Goal: Task Accomplishment & Management: Manage account settings

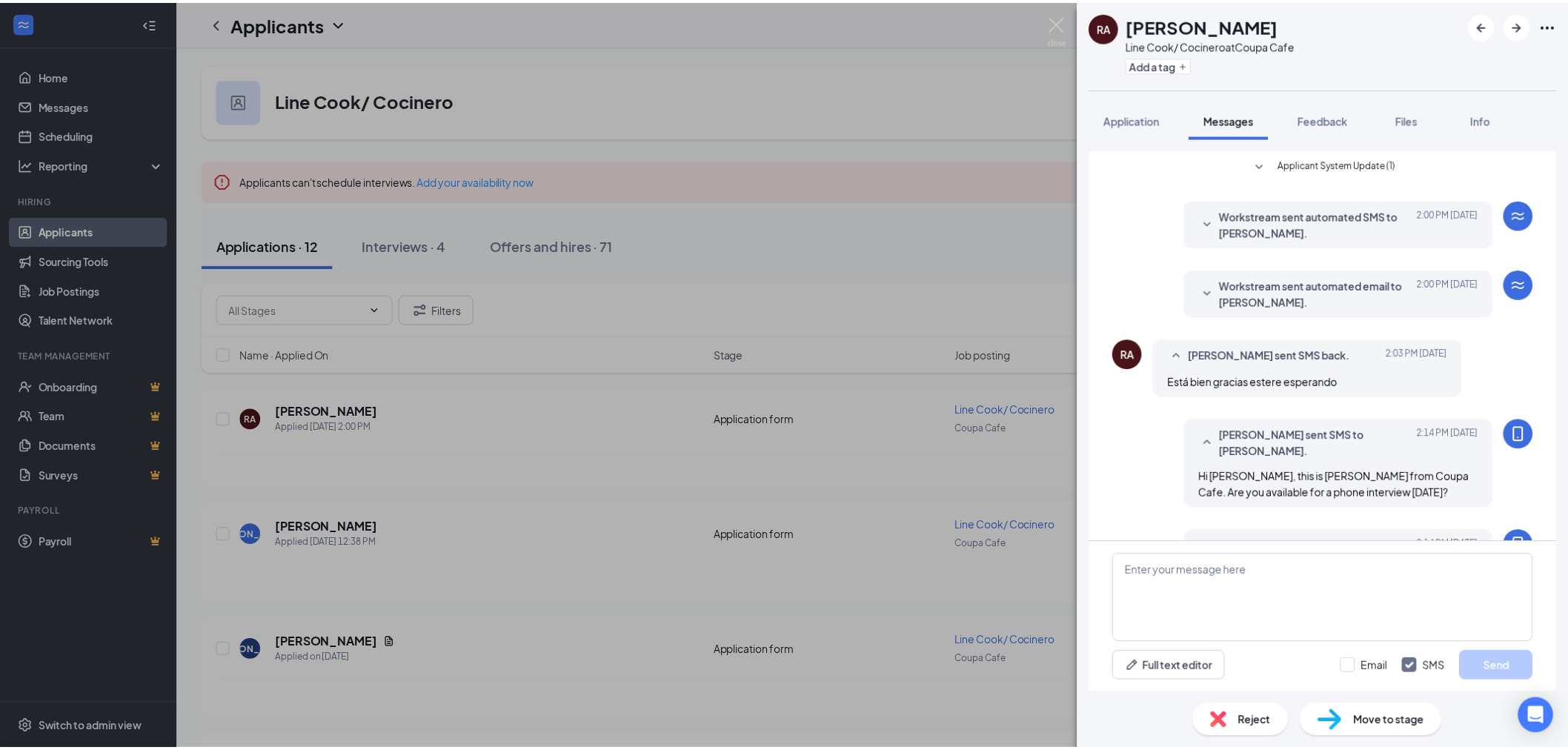
scroll to position [172, 0]
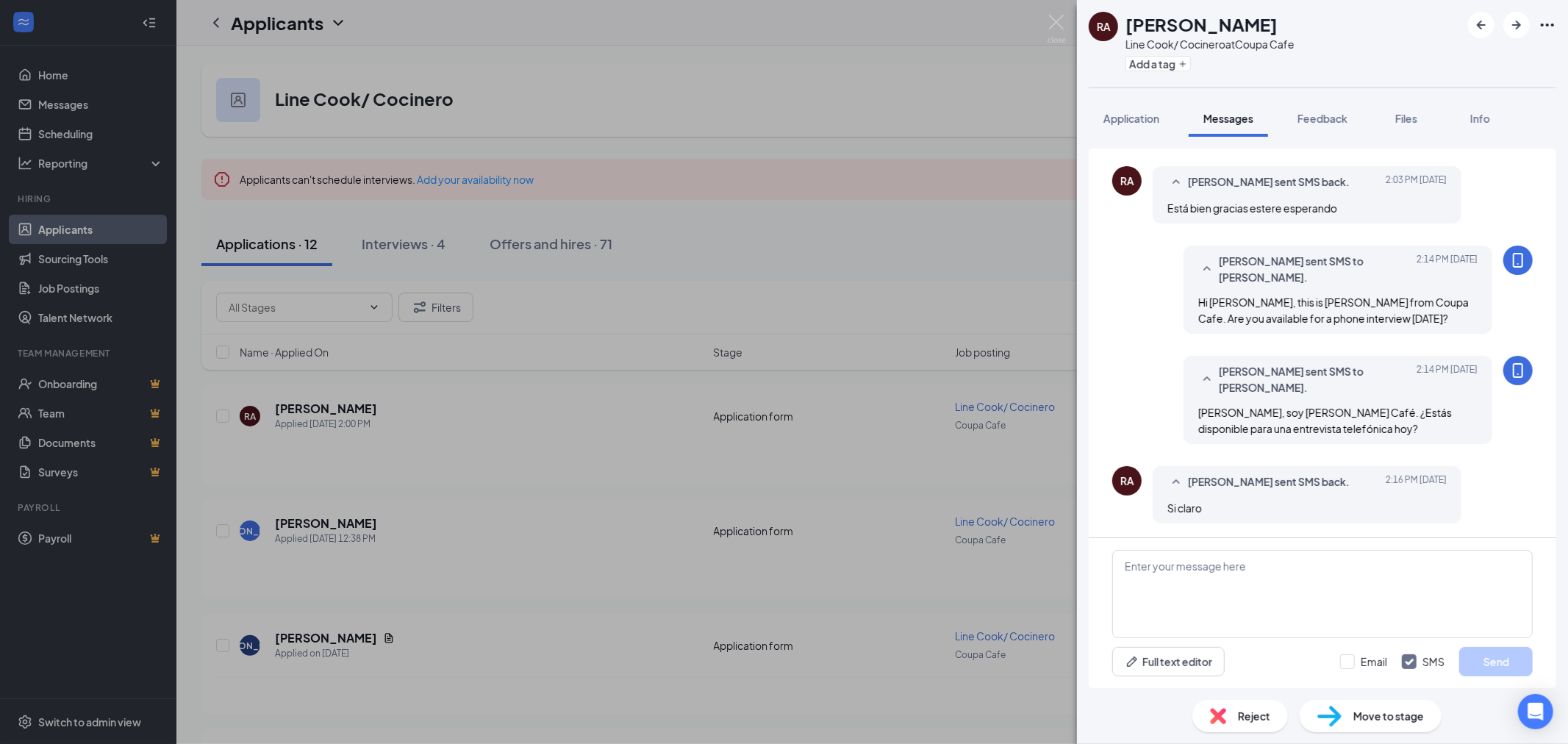
click at [1057, 22] on img at bounding box center [1057, 29] width 18 height 28
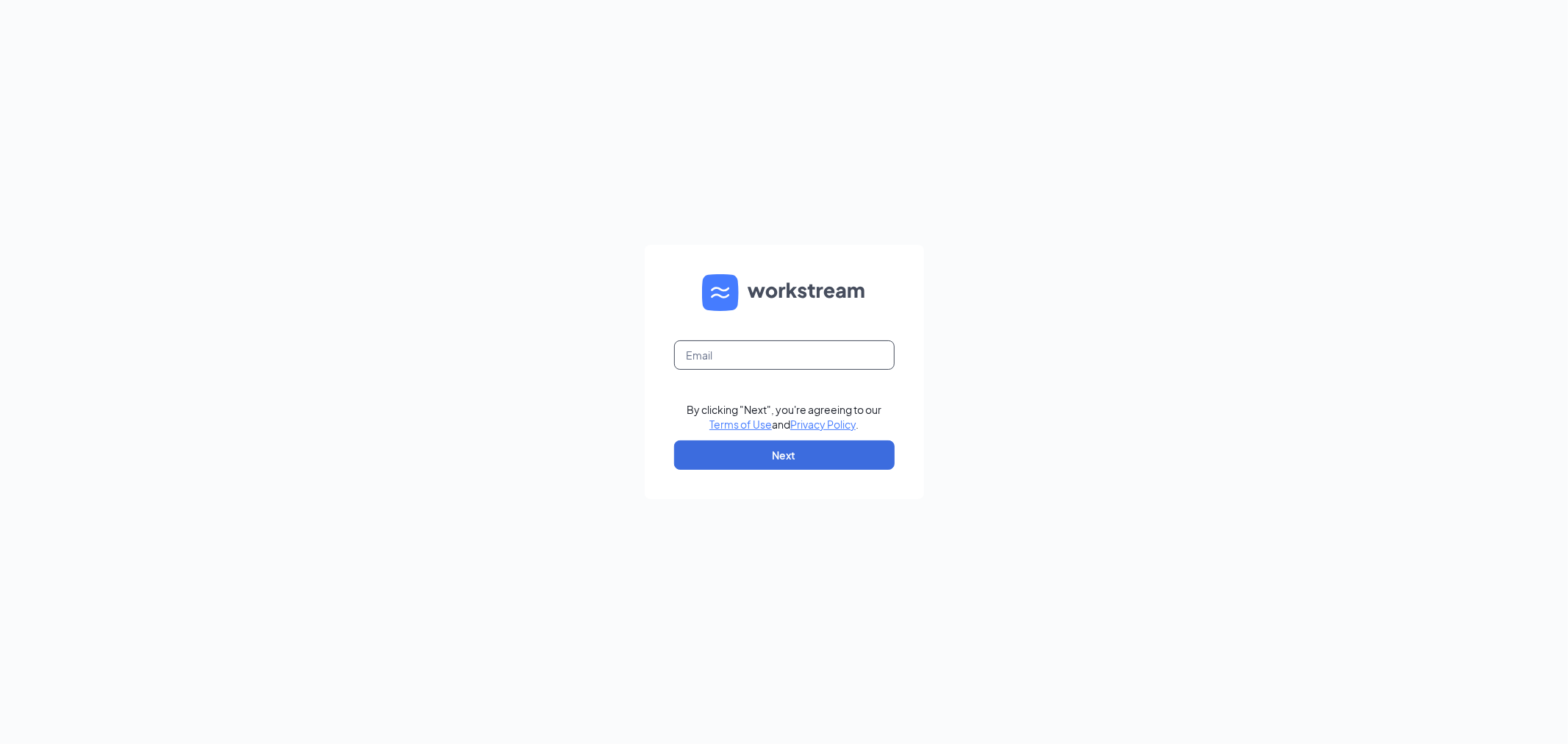
click at [784, 355] on input "text" at bounding box center [784, 355] width 220 height 29
type input "careers@coupacafe.com"
click at [777, 454] on button "Next" at bounding box center [784, 455] width 220 height 29
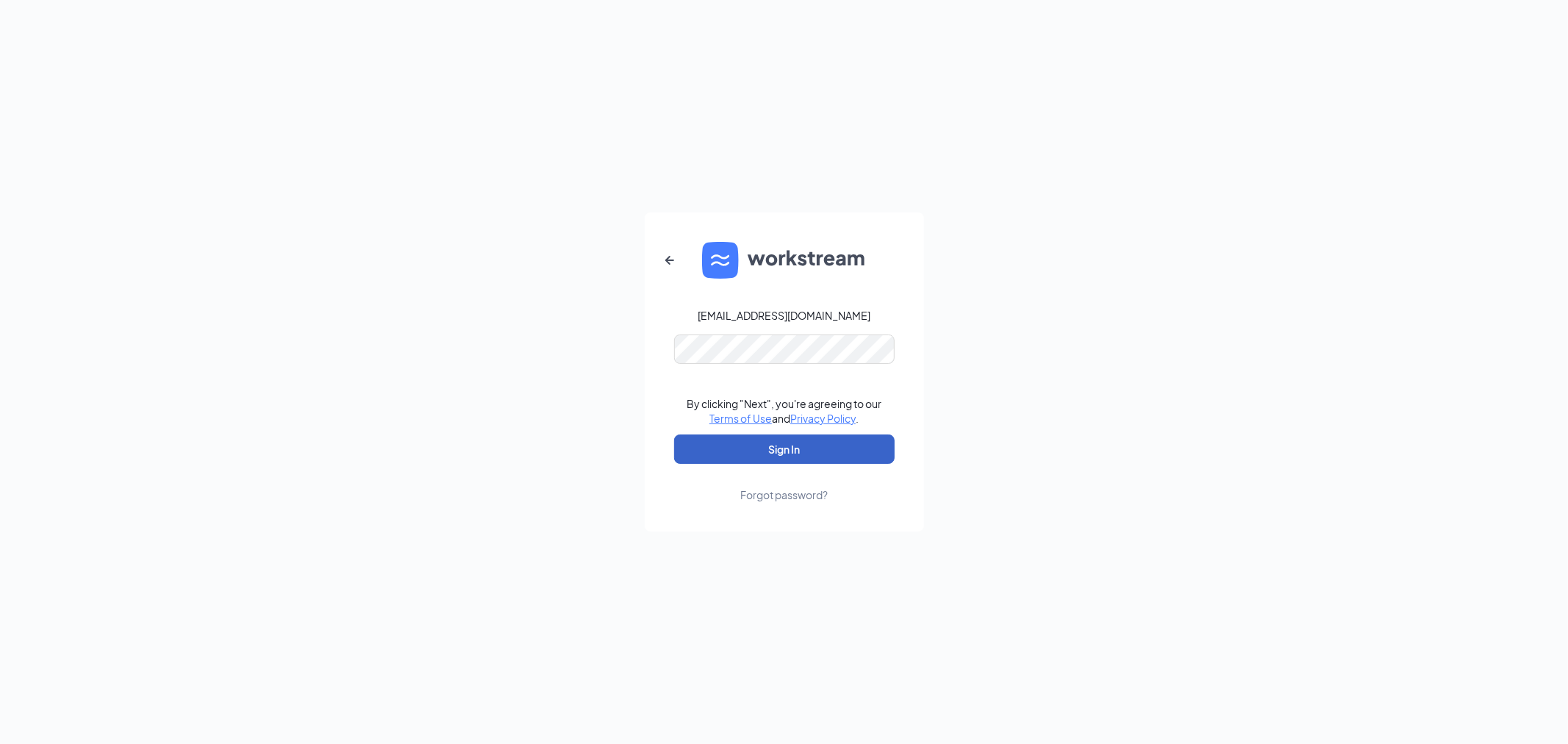
click at [781, 435] on button "Sign In" at bounding box center [784, 448] width 220 height 29
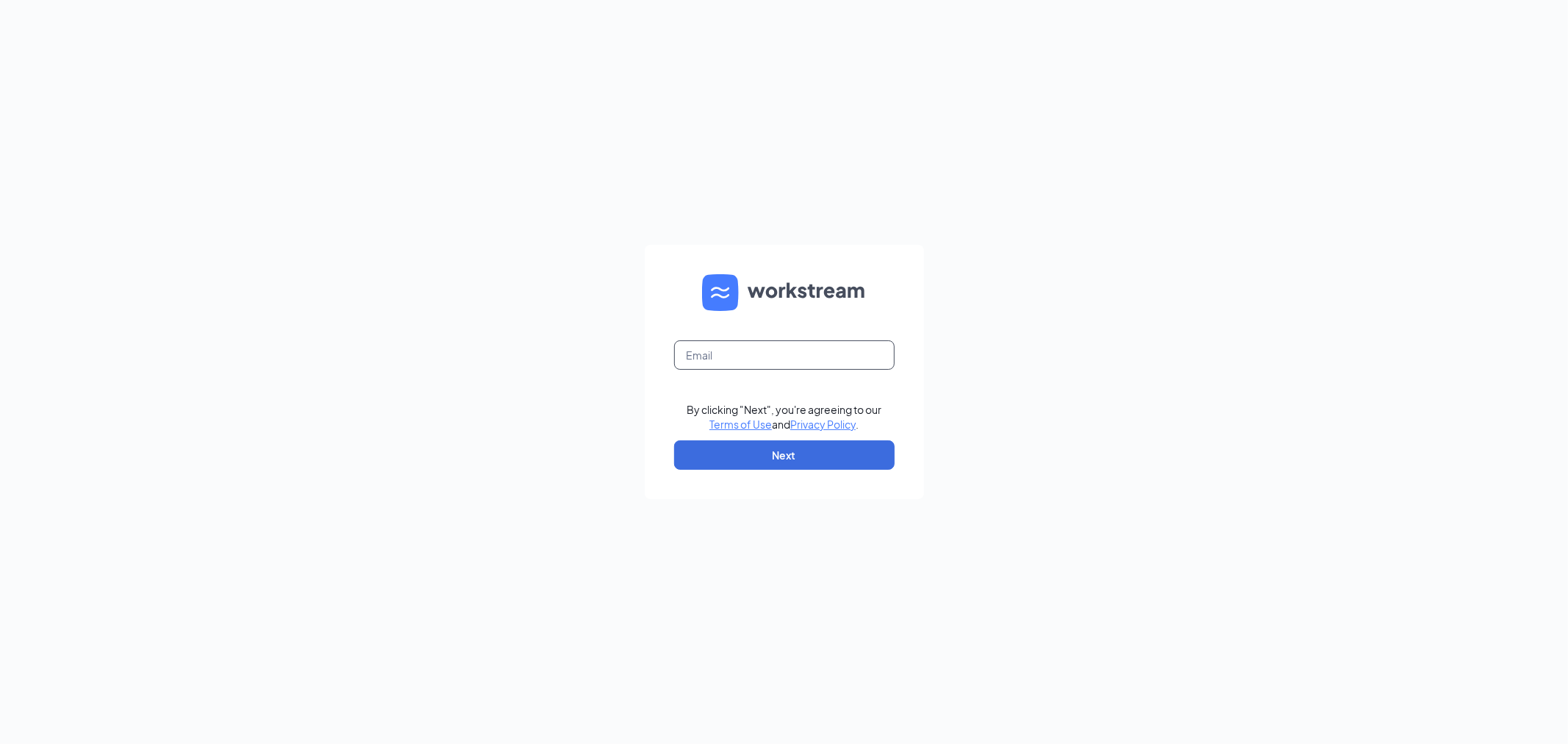
click at [748, 341] on input "text" at bounding box center [784, 355] width 220 height 29
type input "careers@coupacafe.com"
click at [813, 455] on button "Next" at bounding box center [784, 455] width 220 height 29
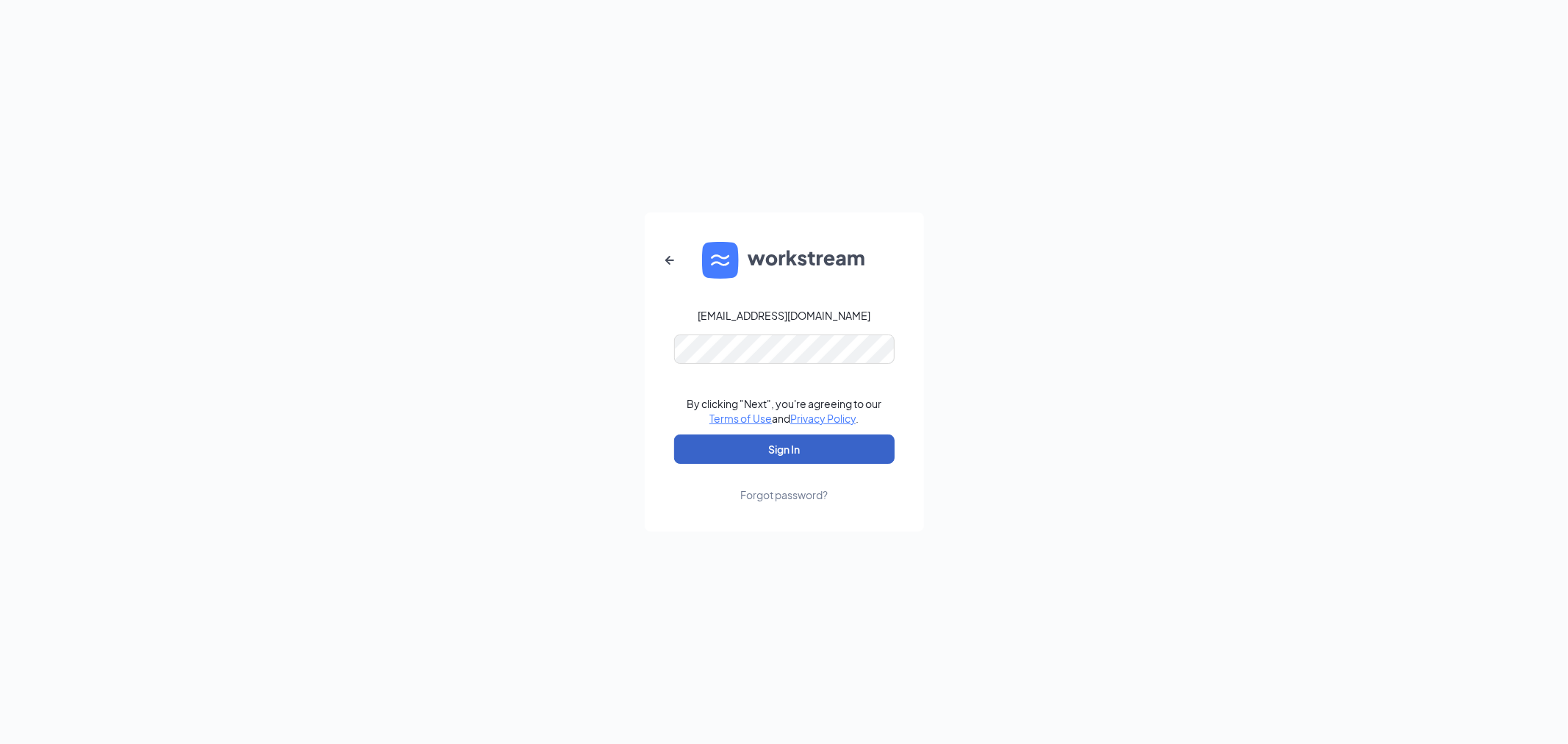
click at [792, 449] on button "Sign In" at bounding box center [784, 448] width 220 height 29
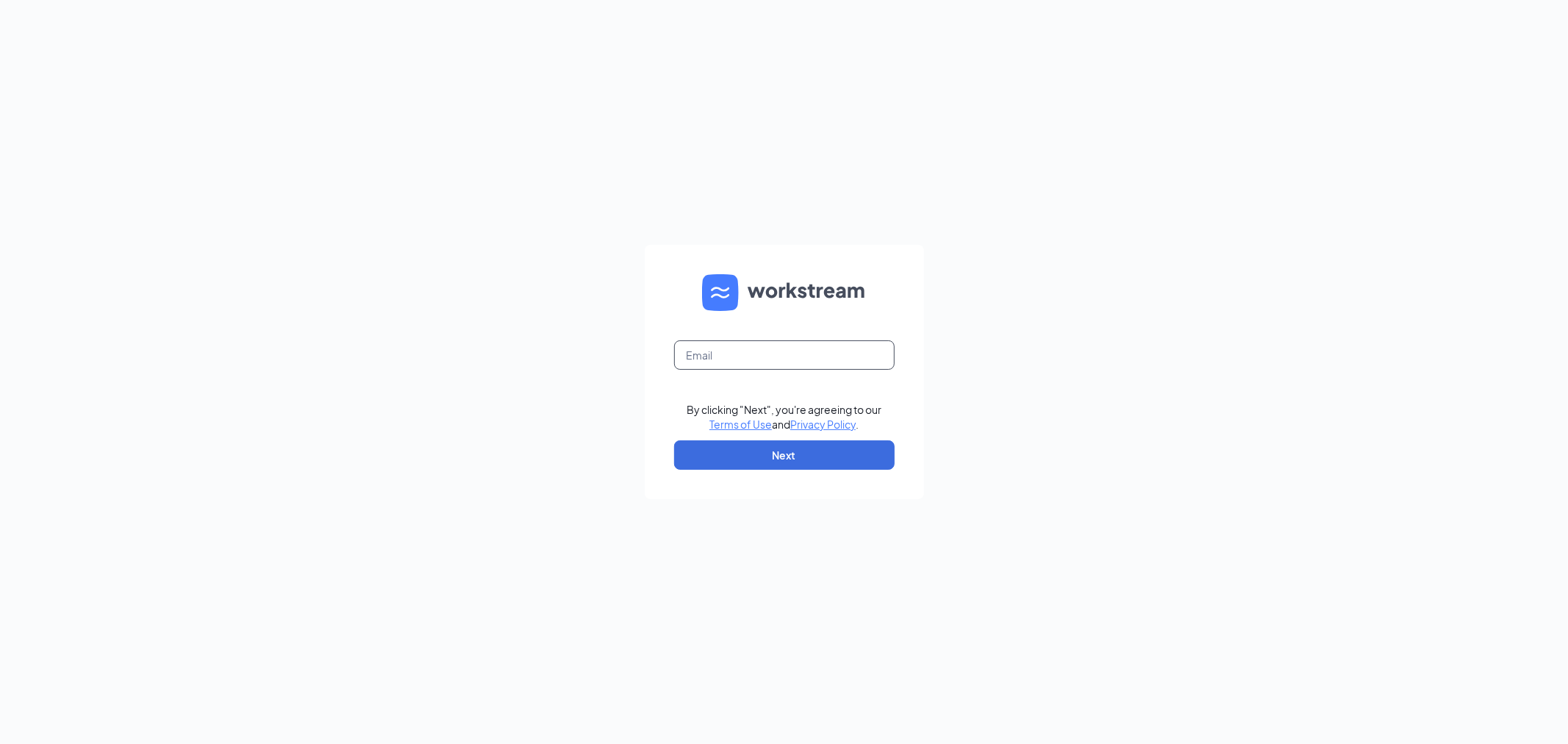
click at [759, 355] on input "text" at bounding box center [784, 355] width 220 height 29
type input "careers@coupacafe.com"
click at [789, 447] on button "Next" at bounding box center [784, 455] width 220 height 29
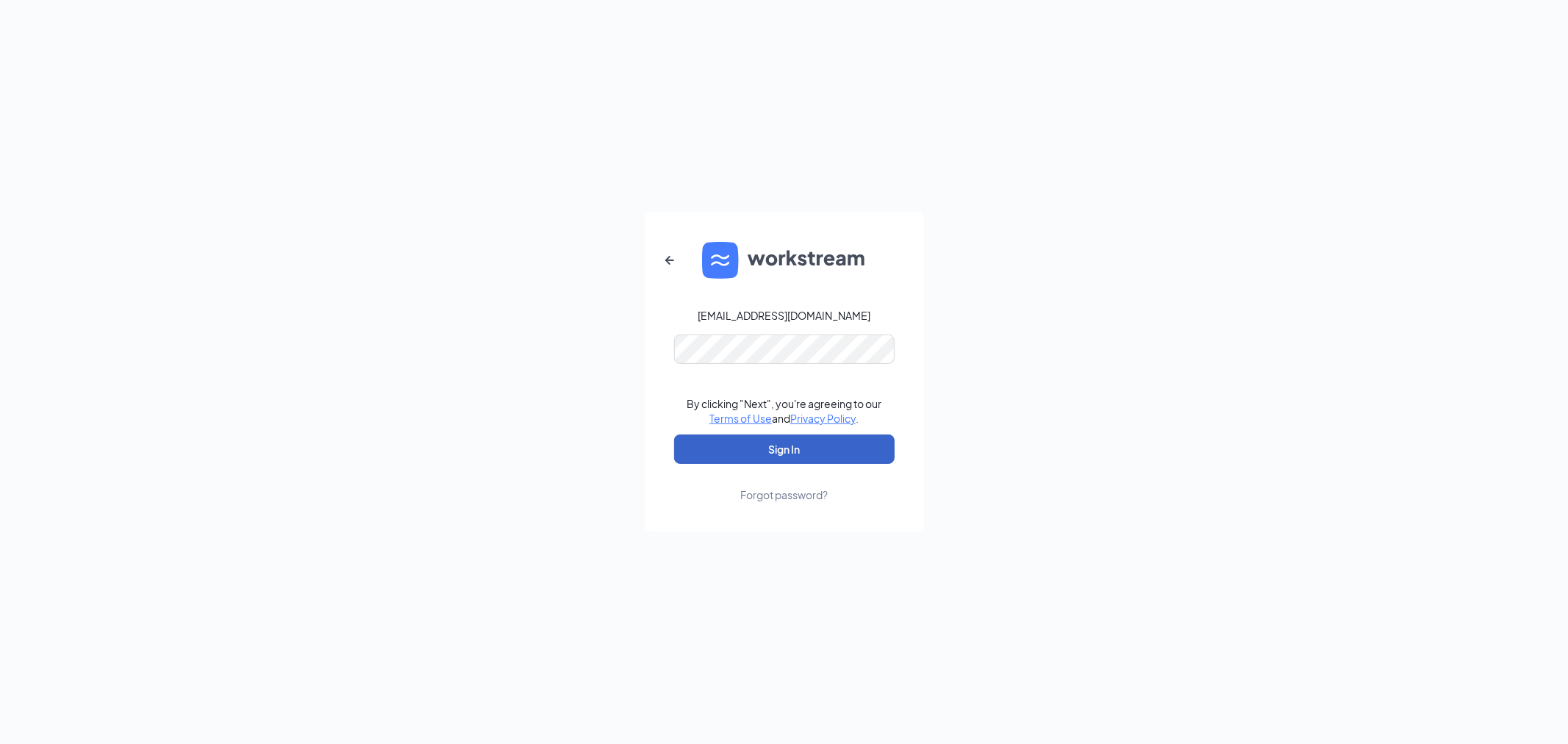
click at [788, 451] on button "Sign In" at bounding box center [784, 448] width 220 height 29
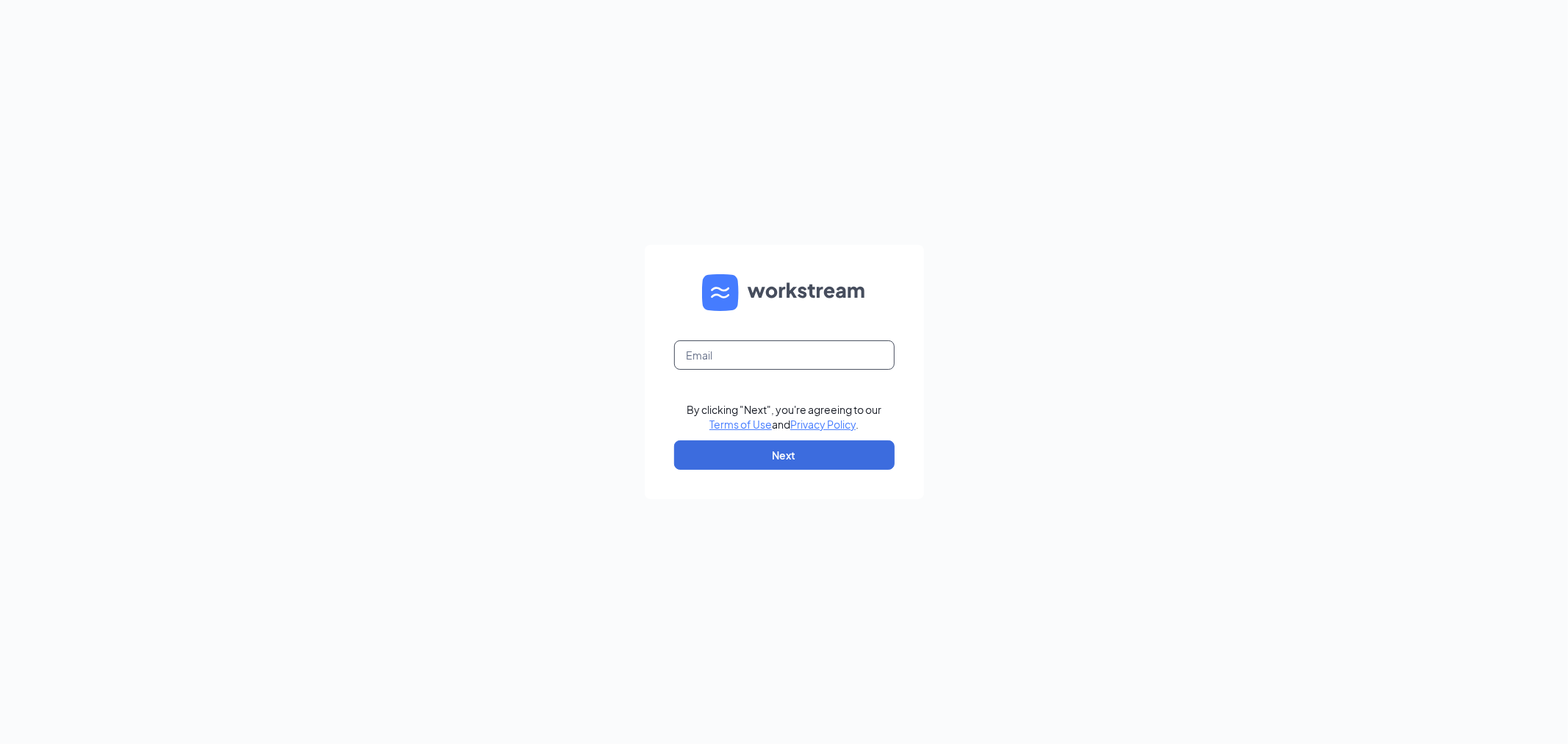
click at [740, 349] on input "text" at bounding box center [784, 355] width 220 height 29
type input "[EMAIL_ADDRESS][DOMAIN_NAME]"
click at [778, 445] on button "Next" at bounding box center [784, 455] width 220 height 29
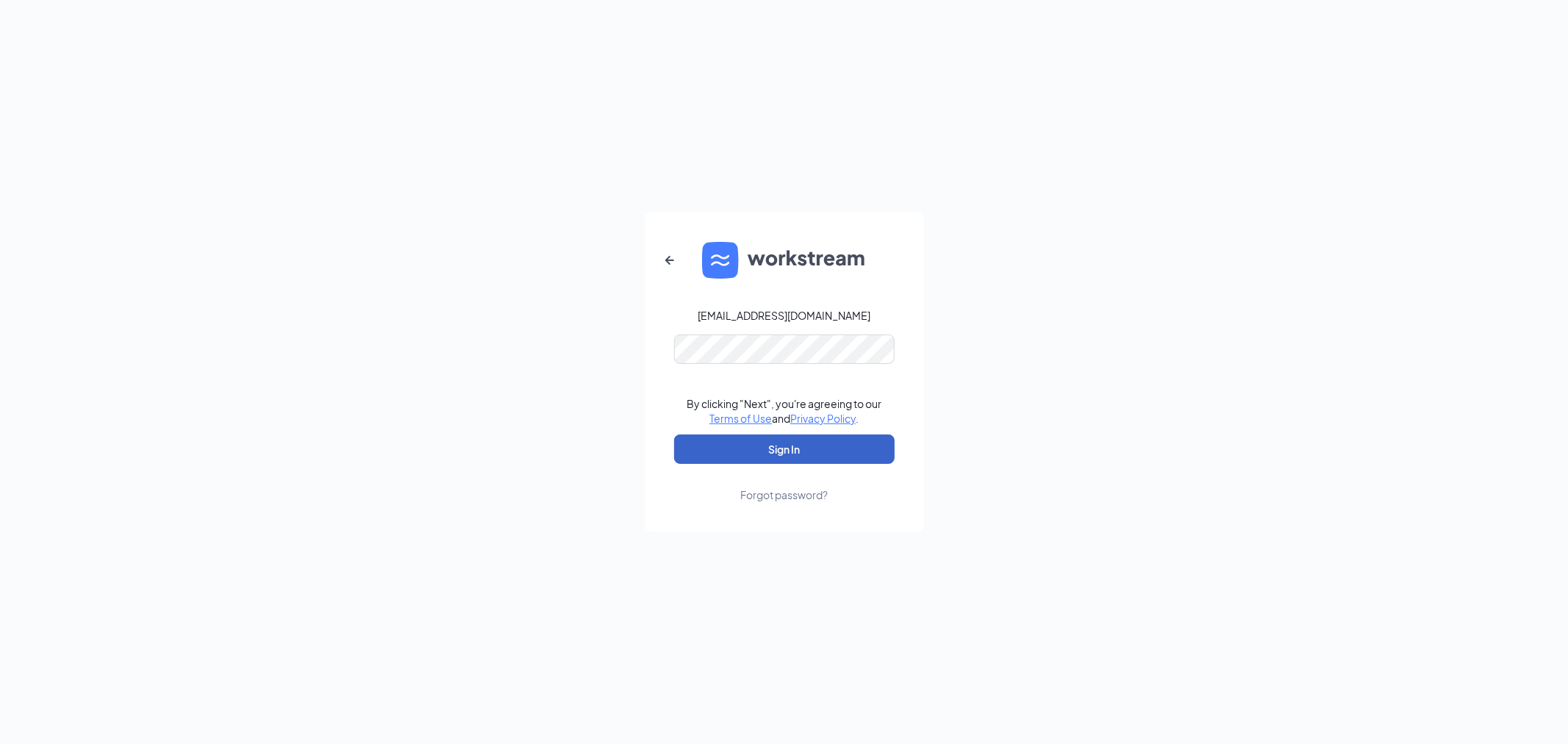
click at [788, 456] on button "Sign In" at bounding box center [784, 448] width 220 height 29
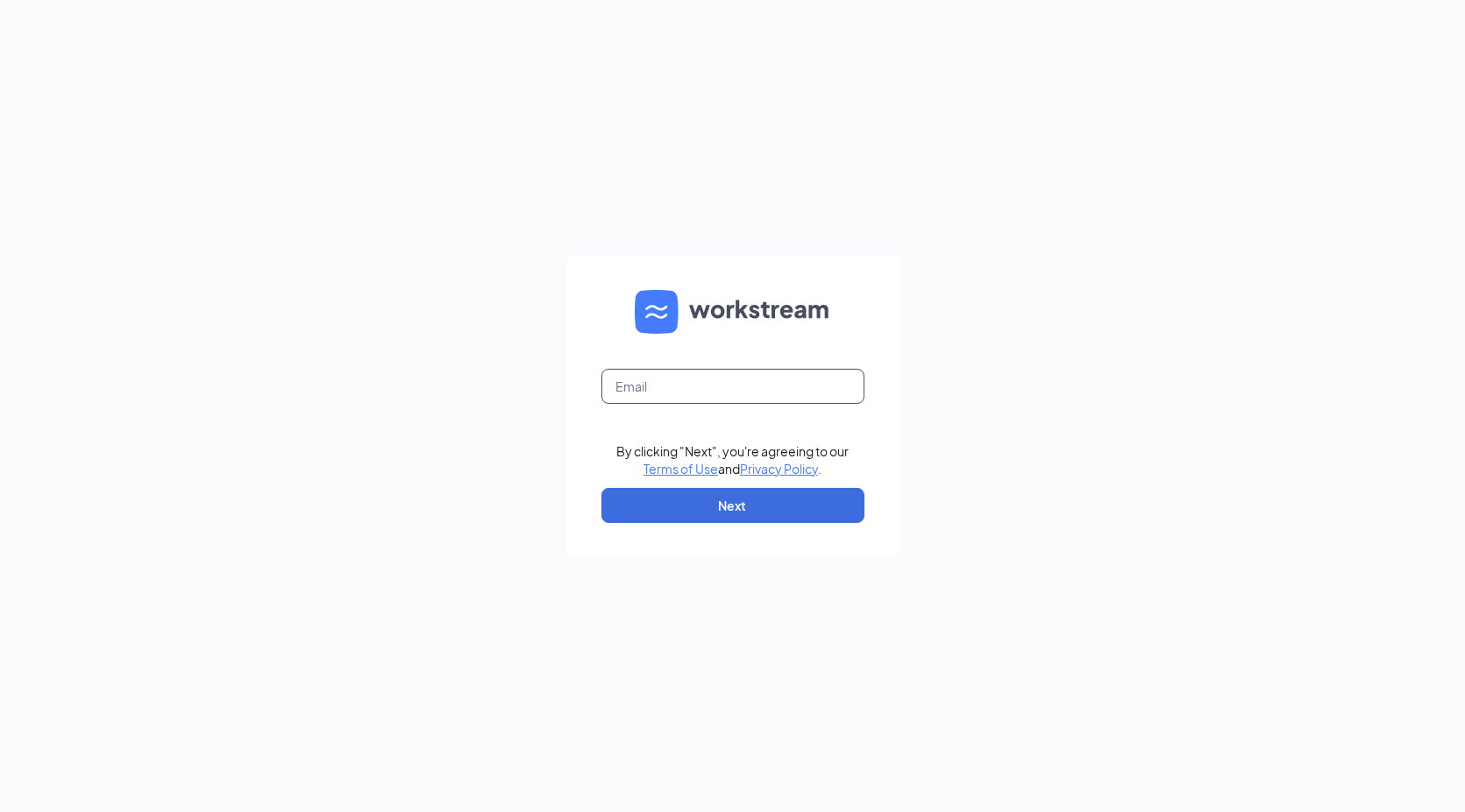
click at [698, 377] on input "text" at bounding box center [732, 385] width 263 height 35
type input "[EMAIL_ADDRESS][DOMAIN_NAME]"
click at [719, 501] on button "Next" at bounding box center [732, 505] width 263 height 35
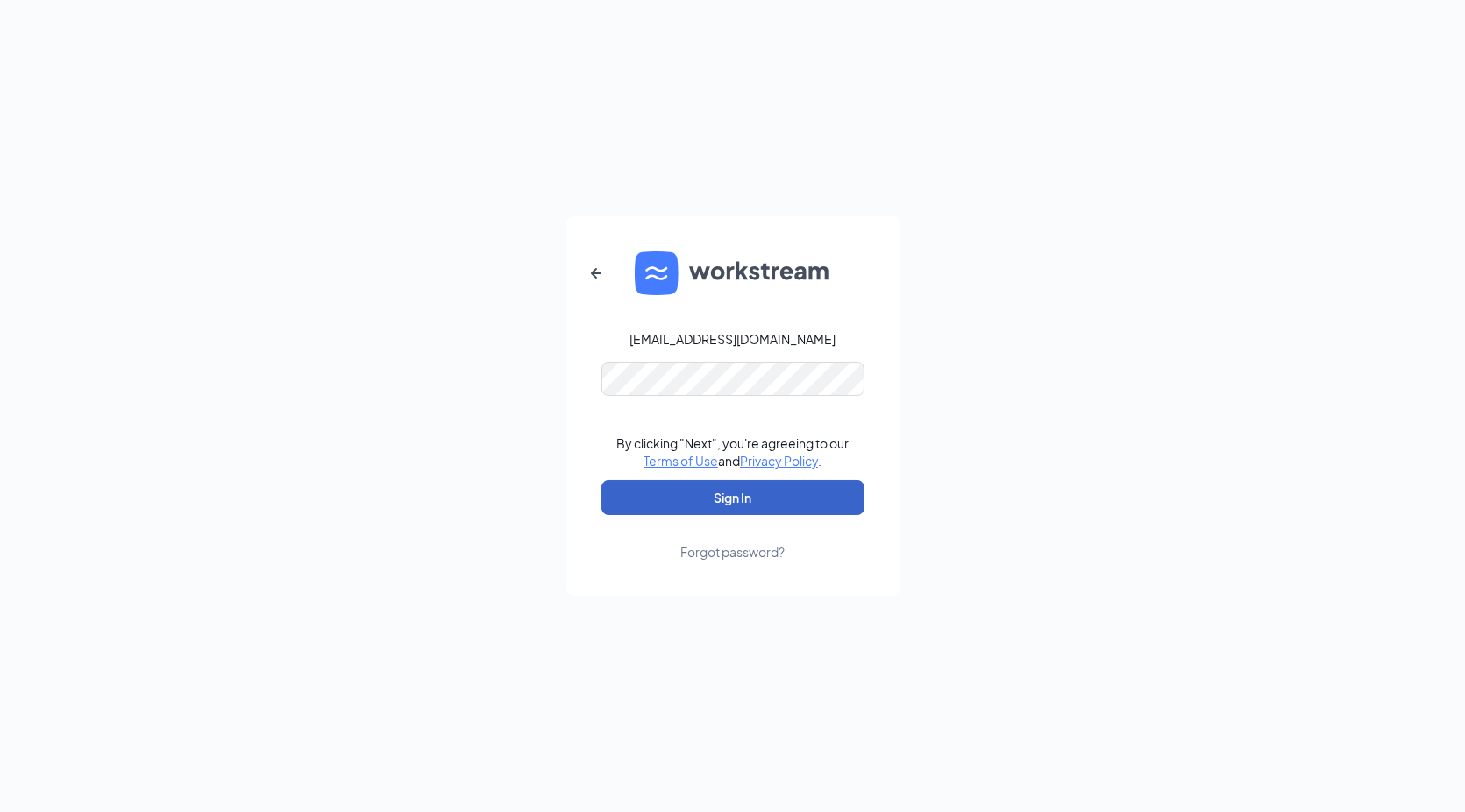
click at [725, 498] on button "Sign In" at bounding box center [732, 497] width 263 height 35
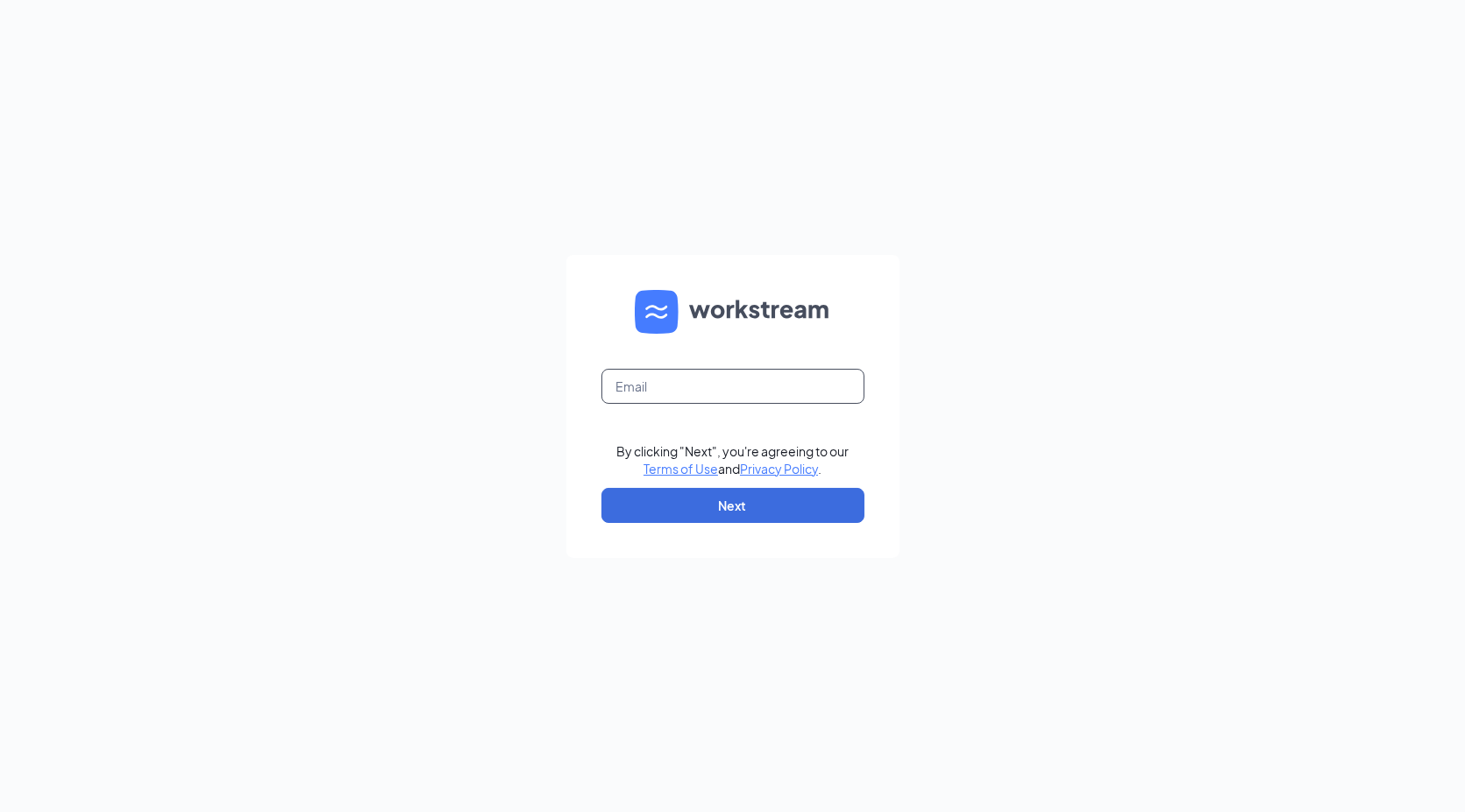
click at [630, 395] on input "text" at bounding box center [732, 385] width 263 height 35
type input "[EMAIL_ADDRESS][DOMAIN_NAME]"
click at [771, 506] on button "Next" at bounding box center [732, 505] width 263 height 35
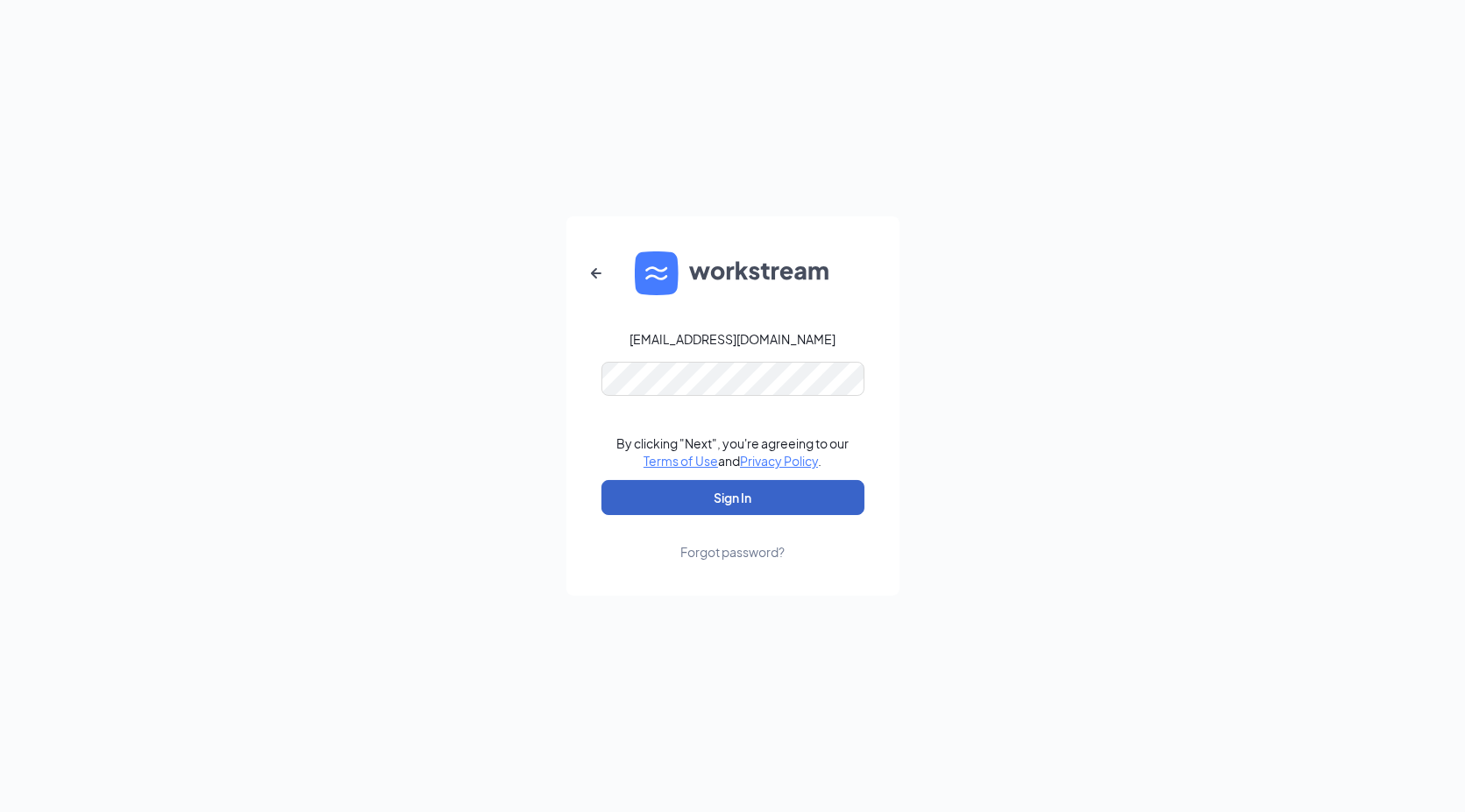
click at [717, 494] on button "Sign In" at bounding box center [732, 497] width 263 height 35
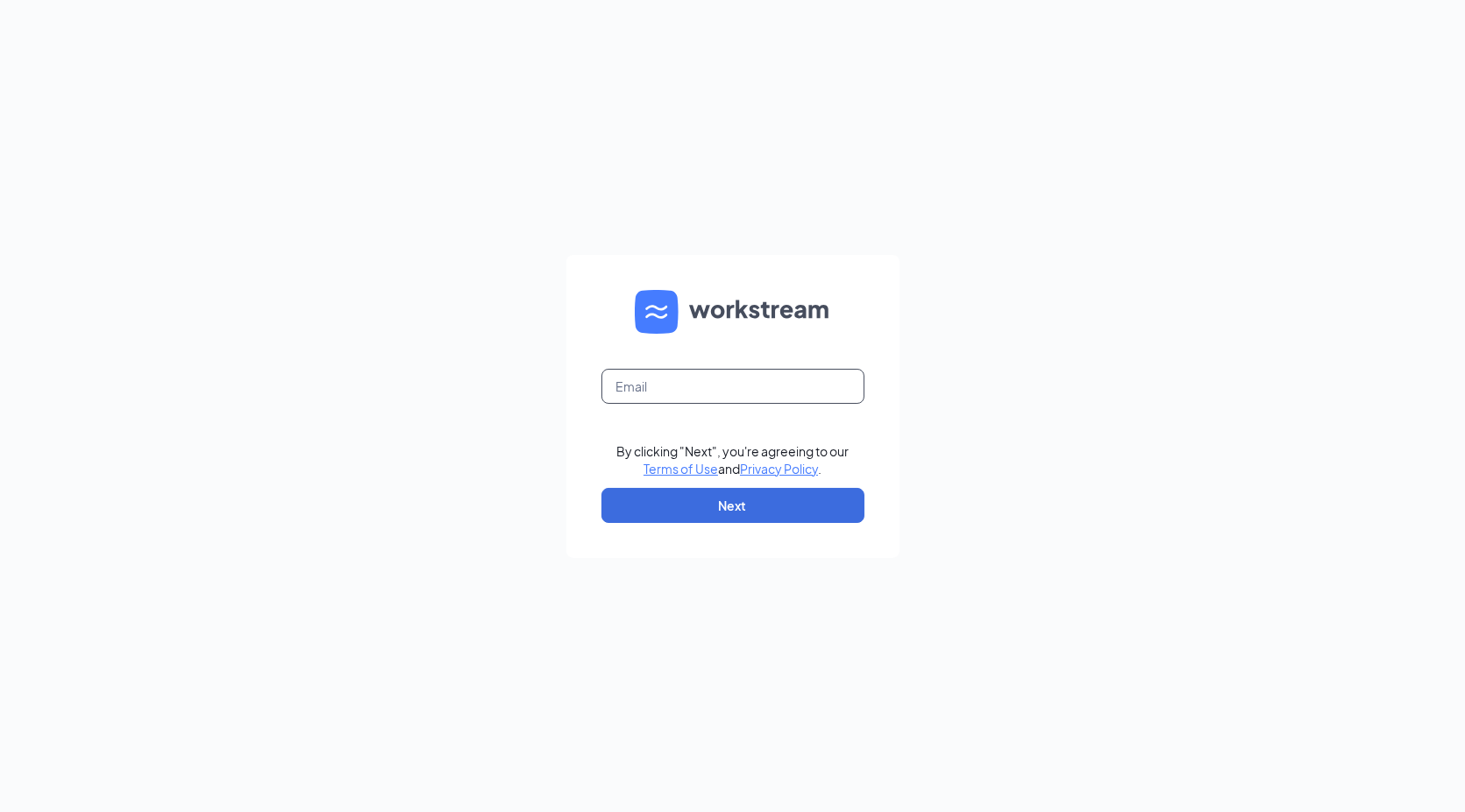
click at [715, 401] on input "text" at bounding box center [732, 385] width 263 height 35
type input "careers@coupacafe.com"
click at [708, 503] on button "Next" at bounding box center [732, 505] width 263 height 35
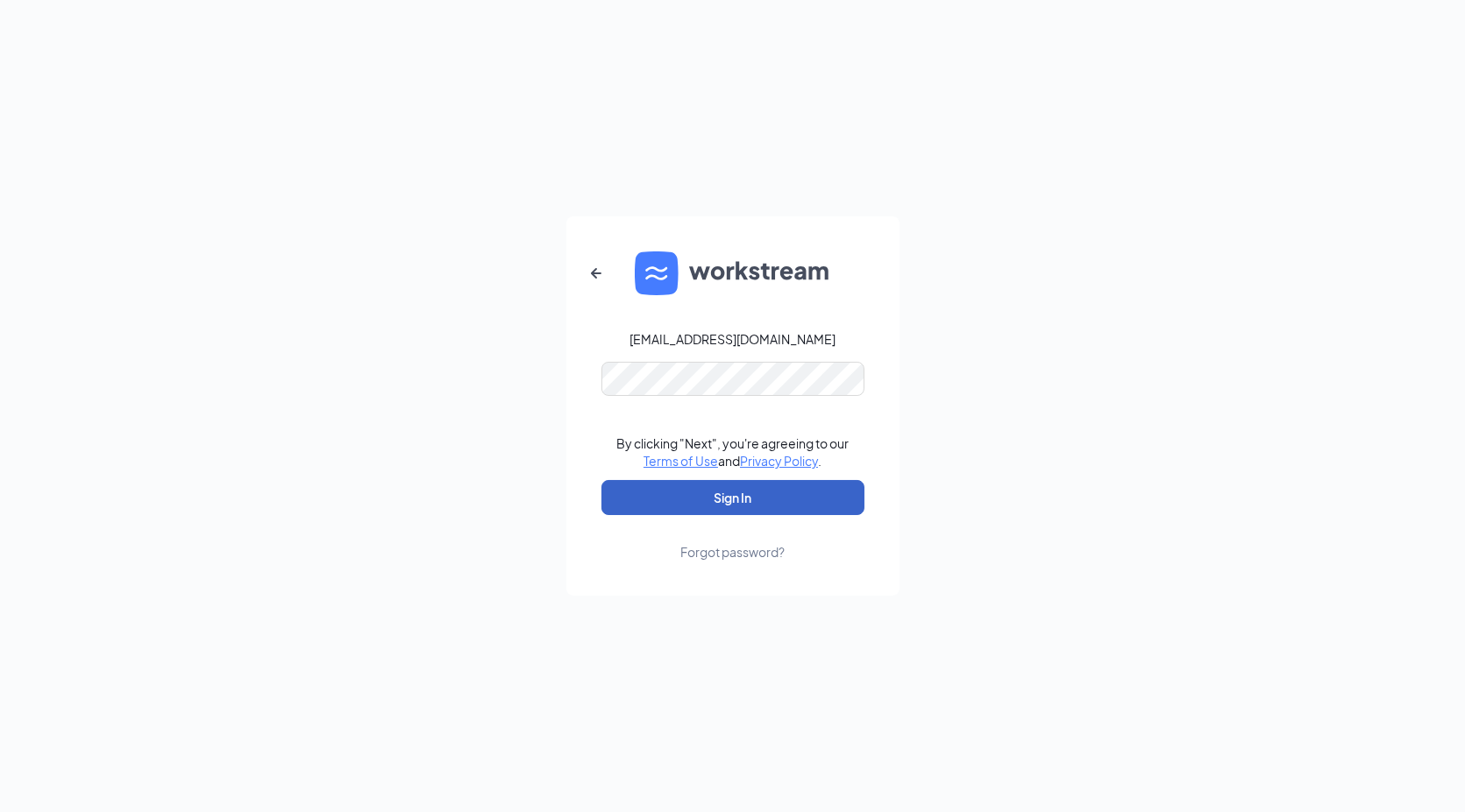
click at [733, 494] on button "Sign In" at bounding box center [732, 497] width 263 height 35
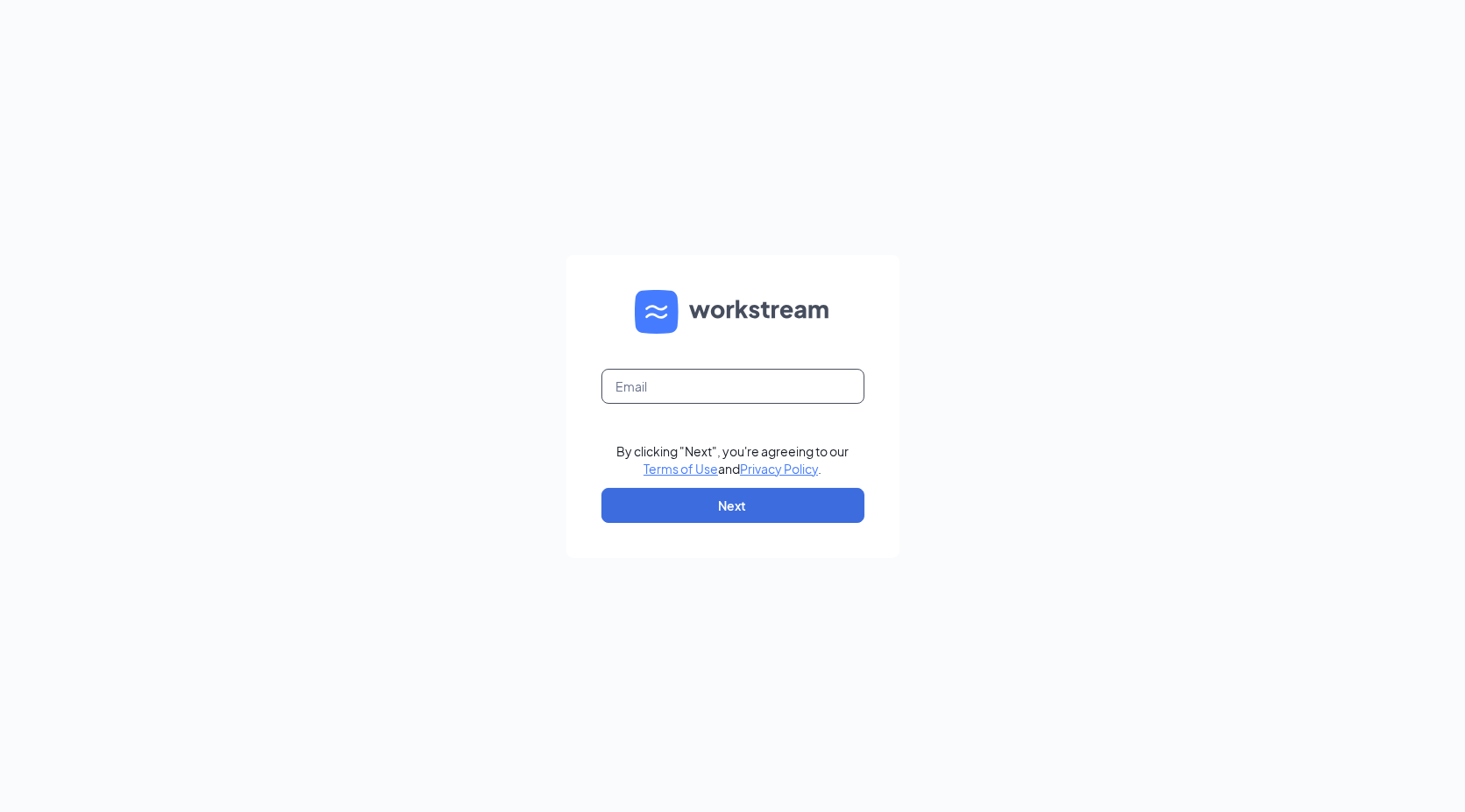
click at [716, 396] on input "text" at bounding box center [732, 385] width 263 height 35
type input "careers@coupacafe.com"
click at [741, 508] on button "Next" at bounding box center [732, 505] width 263 height 35
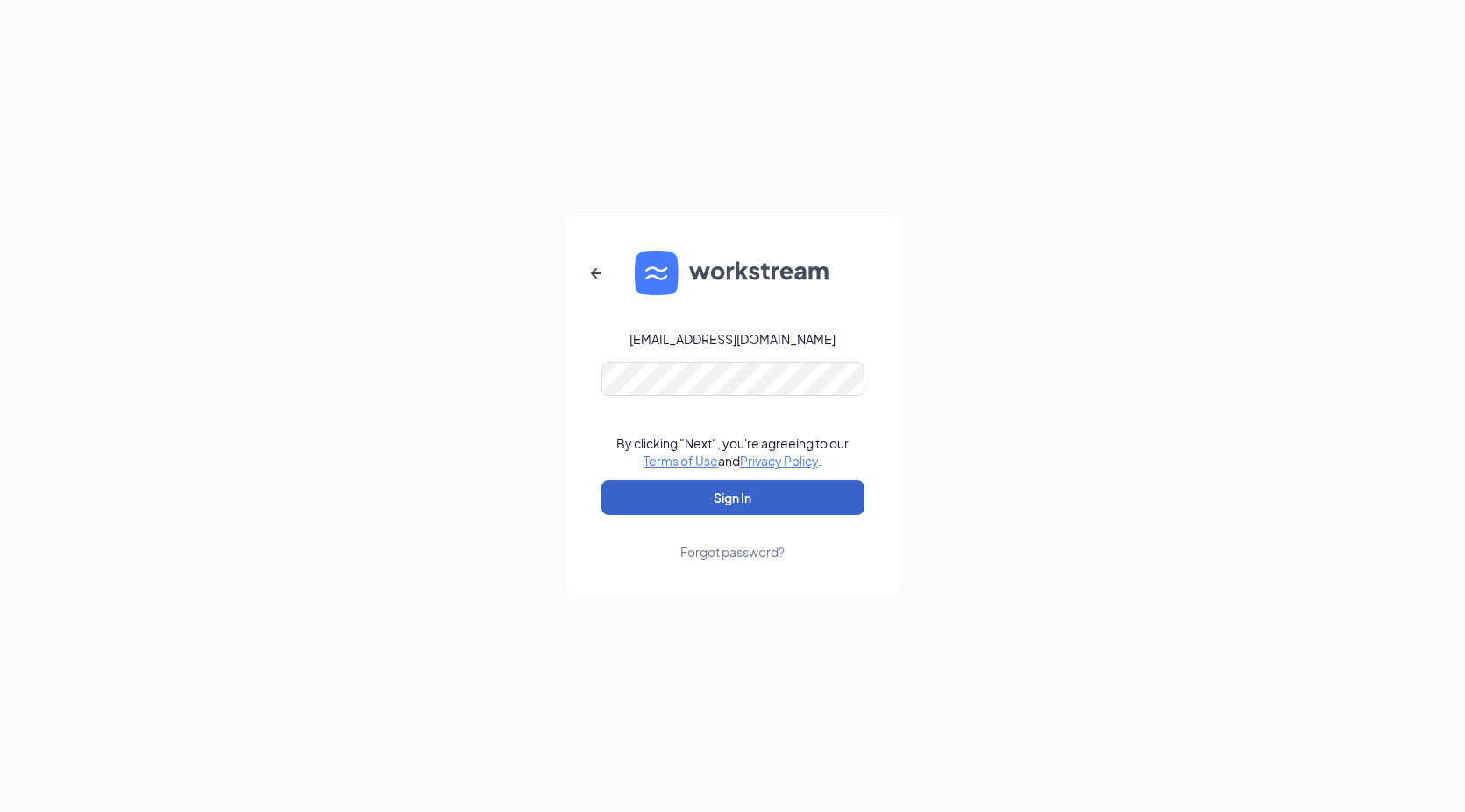
click at [723, 495] on button "Sign In" at bounding box center [732, 497] width 263 height 35
